Goal: Transaction & Acquisition: Purchase product/service

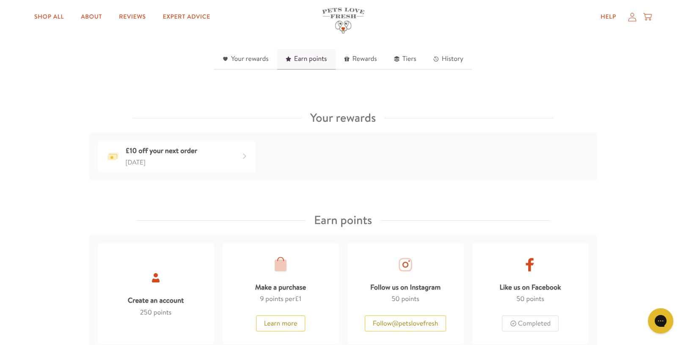
scroll to position [272, 0]
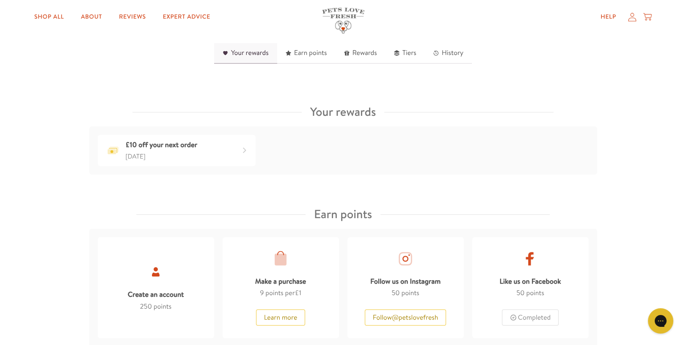
click at [255, 51] on link "Your rewards" at bounding box center [245, 53] width 63 height 21
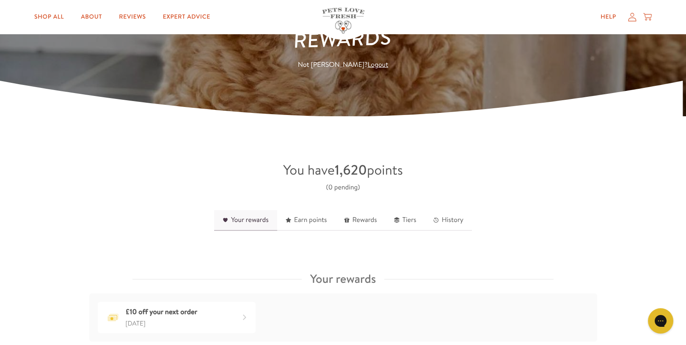
scroll to position [107, 0]
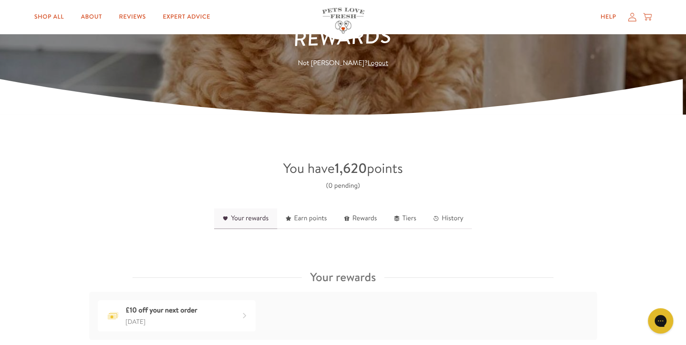
click at [250, 222] on link "Your rewards" at bounding box center [245, 219] width 63 height 21
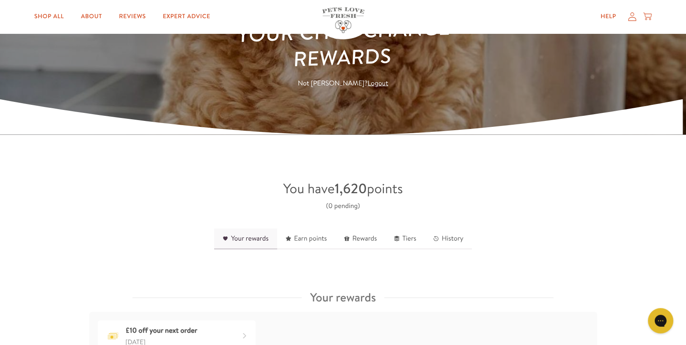
scroll to position [24, 0]
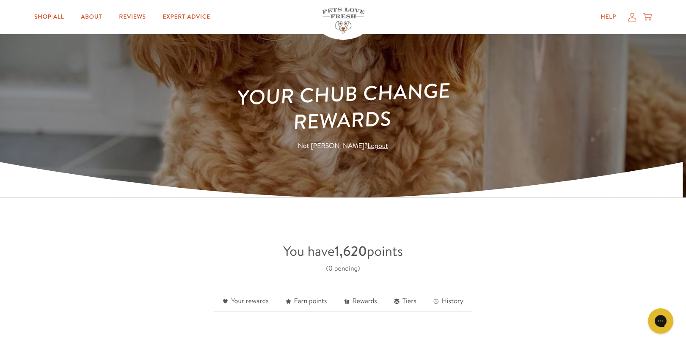
click at [342, 254] on strong "1,620" at bounding box center [351, 251] width 32 height 19
click at [249, 301] on link "Your rewards" at bounding box center [245, 302] width 63 height 21
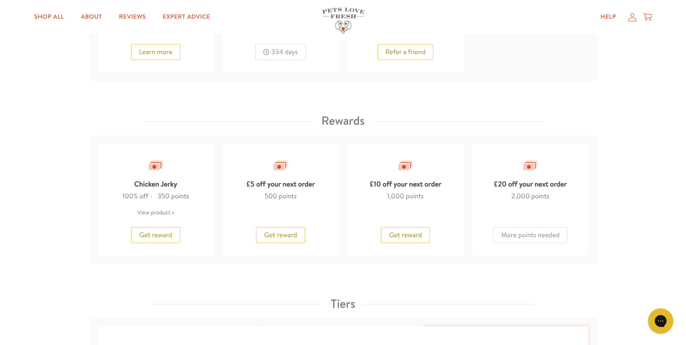
scroll to position [649, 0]
click at [399, 235] on span "Get reward" at bounding box center [405, 234] width 33 height 9
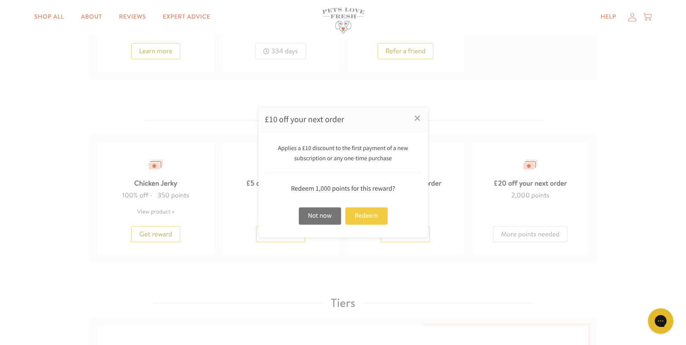
click at [374, 213] on div "Redeem" at bounding box center [366, 215] width 42 height 17
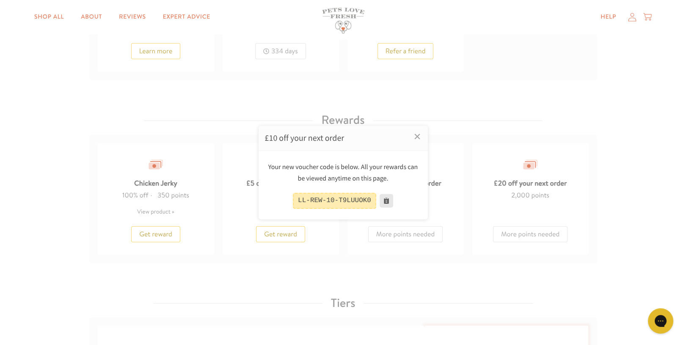
click at [383, 200] on button at bounding box center [387, 201] width 14 height 14
drag, startPoint x: 372, startPoint y: 200, endPoint x: 296, endPoint y: 204, distance: 75.9
click at [296, 204] on div "LL-REW-10-T9LUUOK0" at bounding box center [334, 201] width 83 height 16
copy div "LL-REW-10-T9LUUOK0"
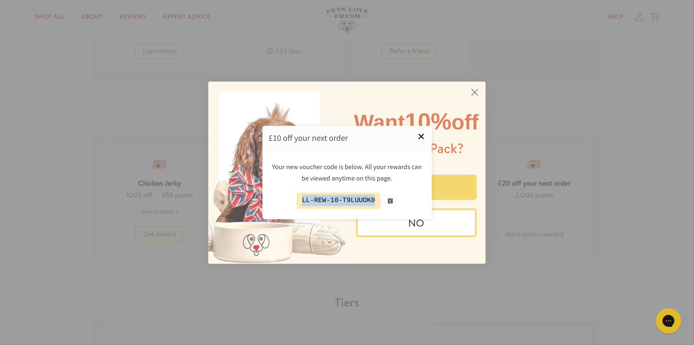
click at [419, 136] on link "×" at bounding box center [421, 136] width 21 height 21
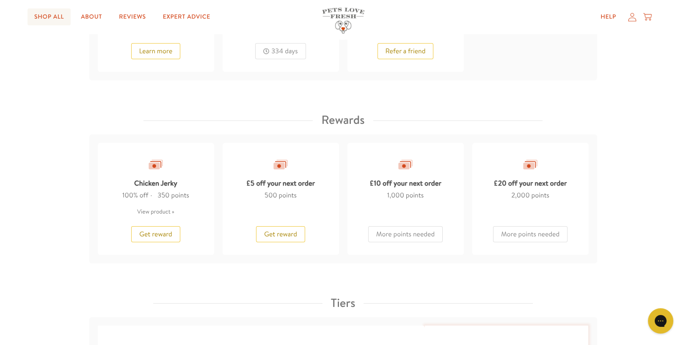
click at [54, 16] on link "Shop All" at bounding box center [49, 16] width 43 height 17
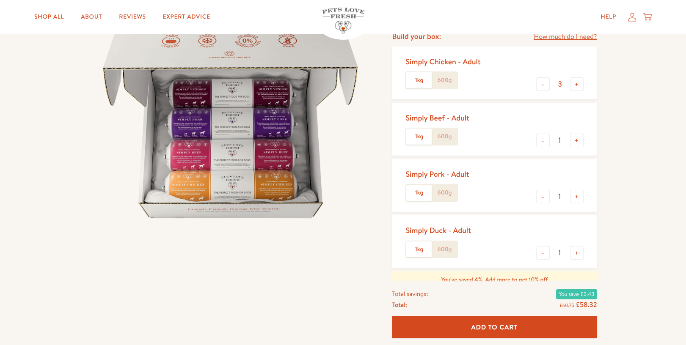
scroll to position [101, 0]
click at [577, 84] on button "+" at bounding box center [577, 84] width 14 height 14
type input "5"
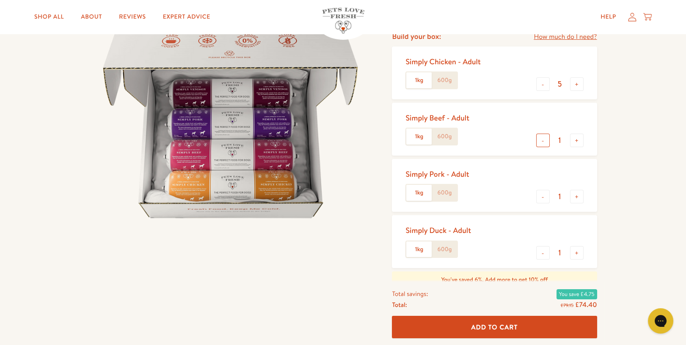
click at [540, 142] on button "-" at bounding box center [543, 141] width 14 height 14
type input "0"
click at [542, 198] on button "-" at bounding box center [543, 197] width 14 height 14
type input "0"
click at [543, 254] on button "-" at bounding box center [543, 253] width 14 height 14
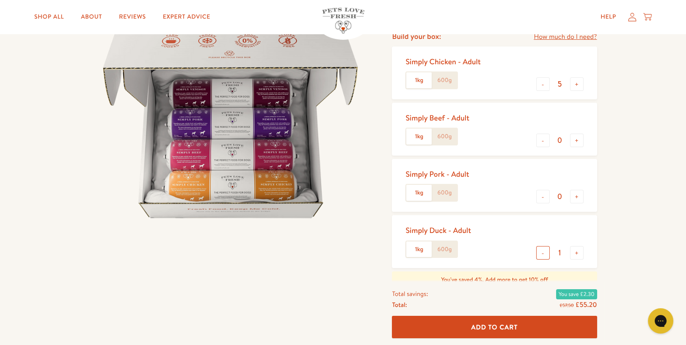
type input "0"
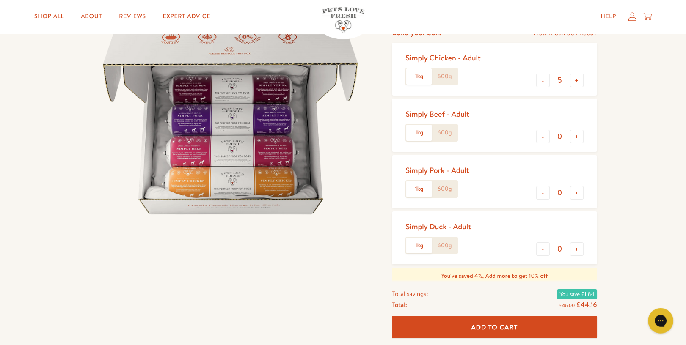
scroll to position [86, 0]
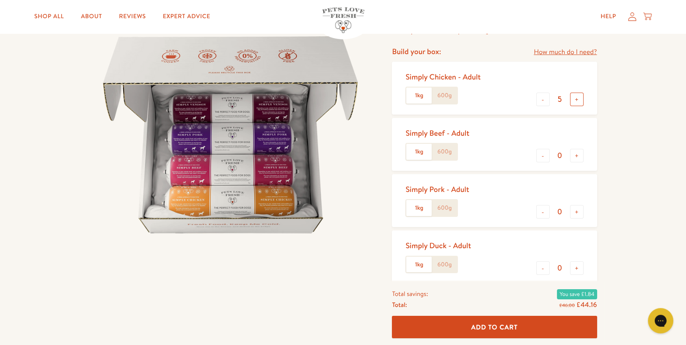
click at [579, 98] on button "+" at bounding box center [577, 100] width 14 height 14
type input "6"
click at [483, 327] on span "Add To Cart" at bounding box center [495, 327] width 47 height 9
